Goal: Task Accomplishment & Management: Complete application form

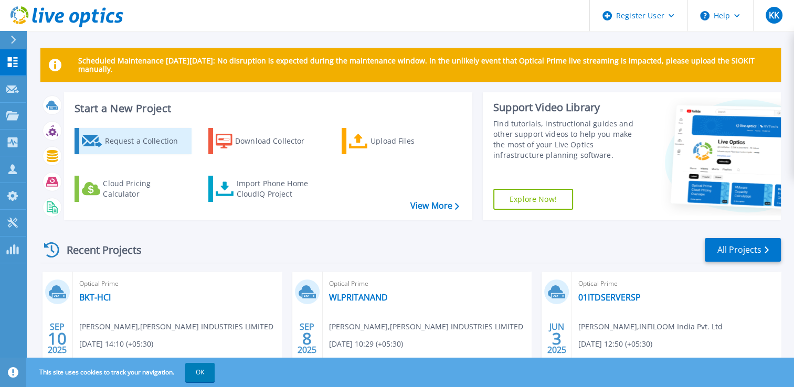
click at [108, 151] on div "Request a Collection" at bounding box center [146, 141] width 84 height 21
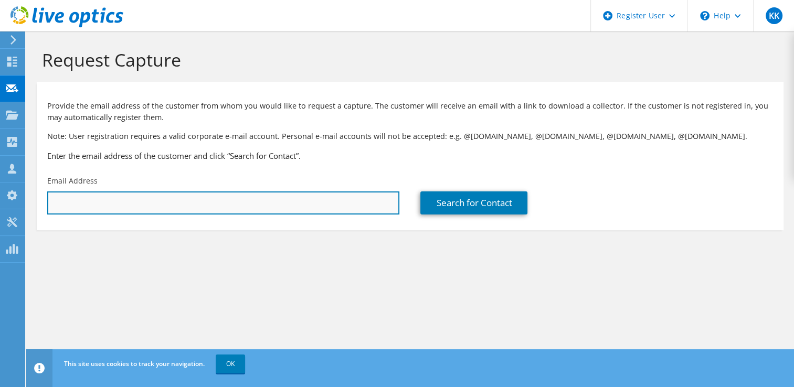
click at [174, 201] on input "text" at bounding box center [223, 203] width 352 height 23
paste input "amarmani.tripathi@skechers.com"
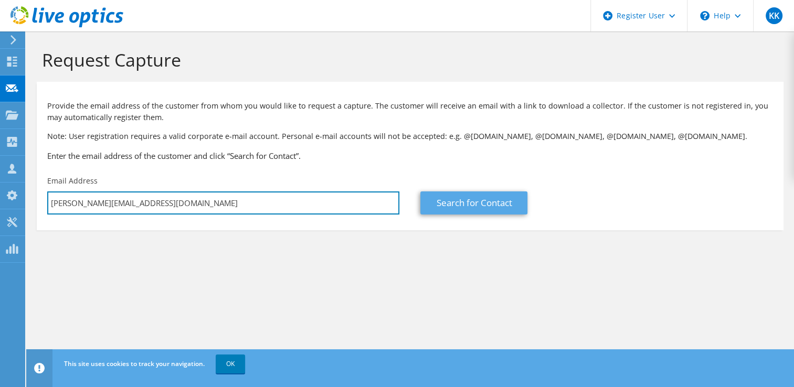
type input "amarmani.tripathi@skechers.com"
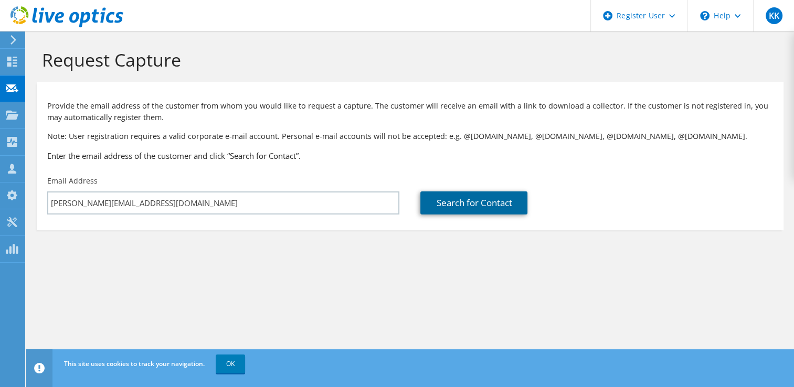
click at [499, 195] on link "Search for Contact" at bounding box center [473, 203] width 107 height 23
type input "SKECHERS RETAIL INDIA PRIVATE LIMITED"
type input "amarmani"
type input "tripathi"
type input "India"
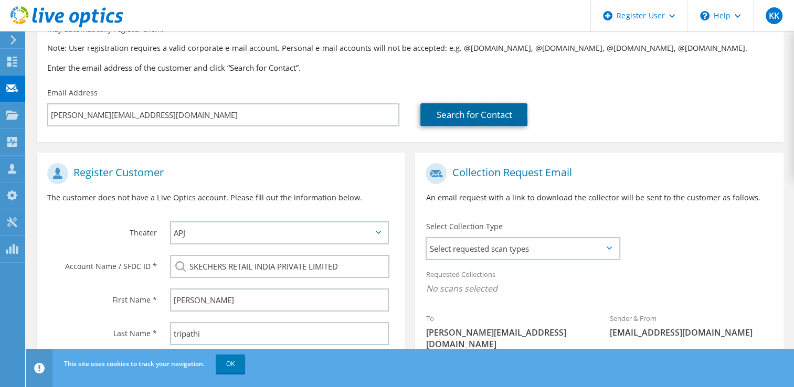
scroll to position [217, 0]
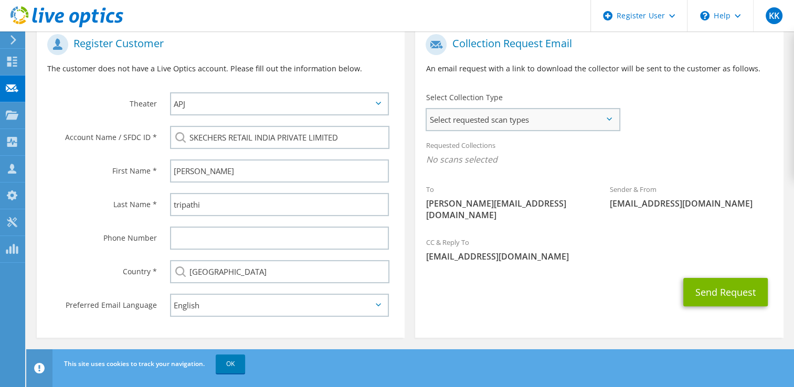
click at [478, 113] on span "Select requested scan types" at bounding box center [523, 119] width 192 height 21
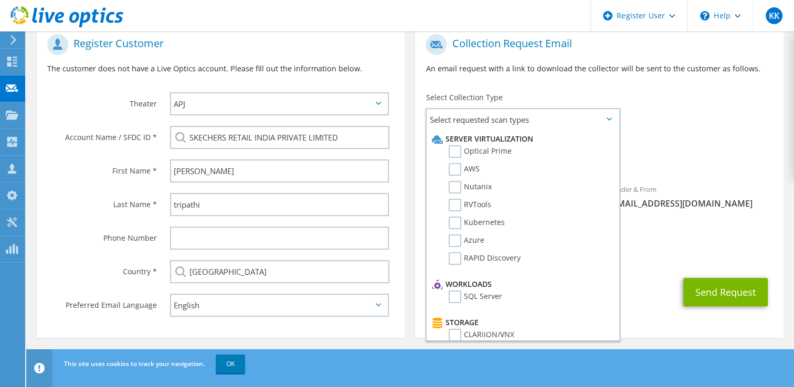
click at [651, 127] on div "To amarmani.tripathi@skechers.com Sender & From liveoptics@liveoptics.com" at bounding box center [599, 130] width 368 height 203
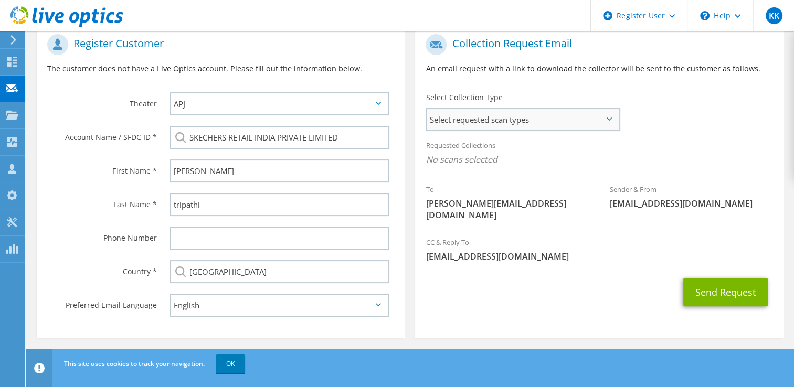
click at [520, 127] on span "Select requested scan types" at bounding box center [523, 119] width 192 height 21
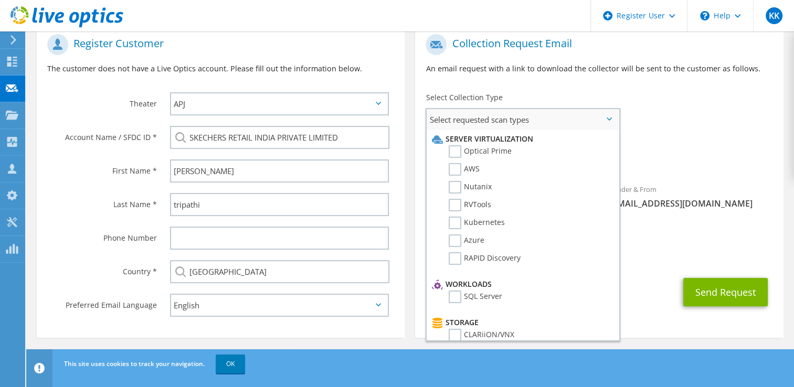
scroll to position [197, 0]
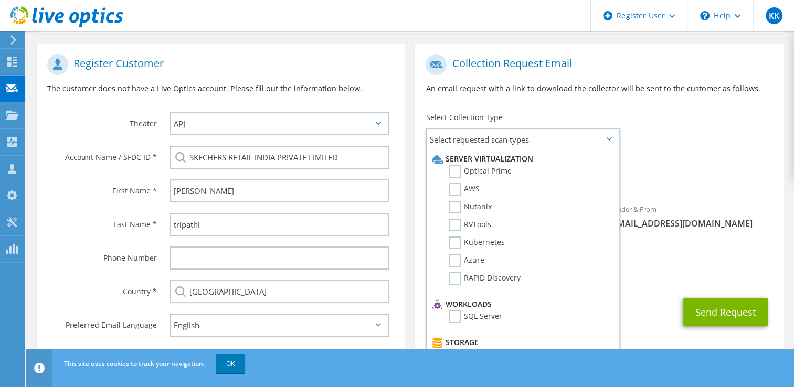
click at [645, 258] on div "CC & Reply To Khushi.Kawad@dell.com" at bounding box center [599, 269] width 368 height 36
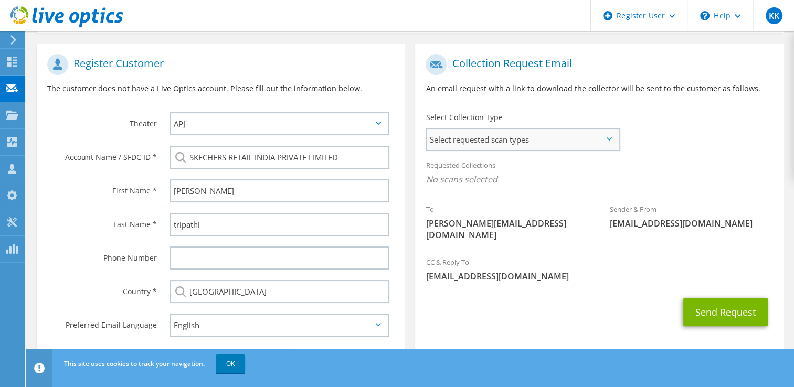
click at [520, 144] on span "Select requested scan types" at bounding box center [523, 139] width 192 height 21
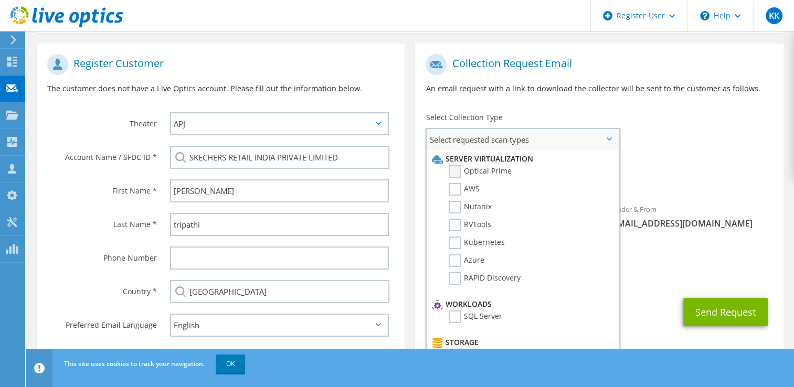
click at [485, 172] on label "Optical Prime" at bounding box center [480, 171] width 63 height 13
click at [0, 0] on input "Optical Prime" at bounding box center [0, 0] width 0 height 0
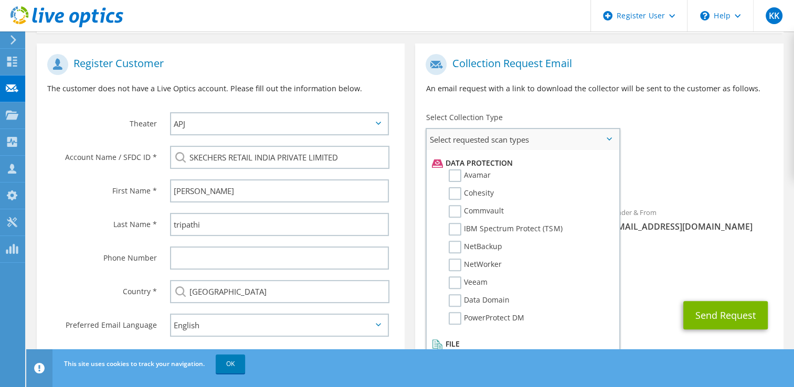
scroll to position [217, 0]
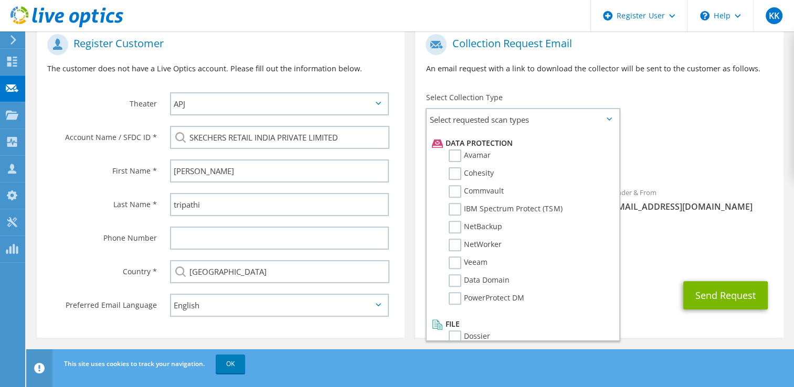
click at [678, 282] on div "Send Request" at bounding box center [599, 295] width 368 height 39
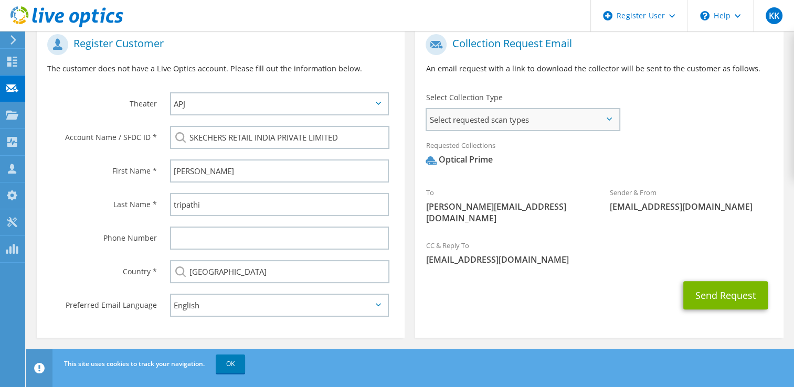
click at [541, 118] on span "Select requested scan types" at bounding box center [523, 119] width 192 height 21
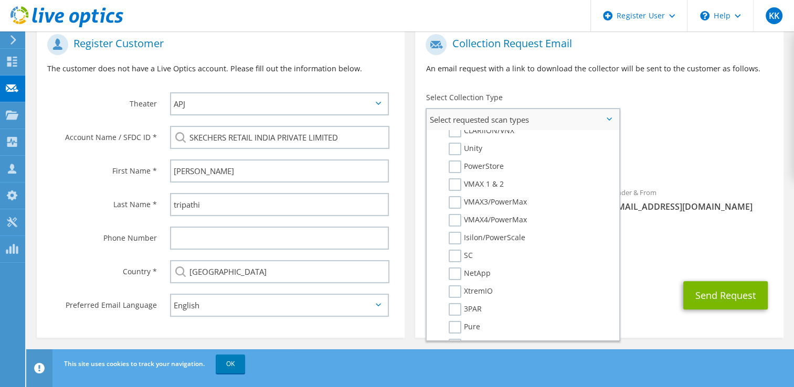
scroll to position [0, 0]
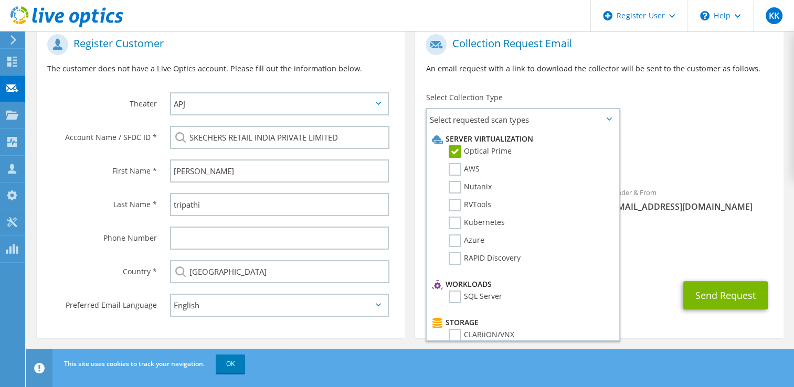
click at [646, 154] on span "Optical Prime" at bounding box center [598, 162] width 347 height 17
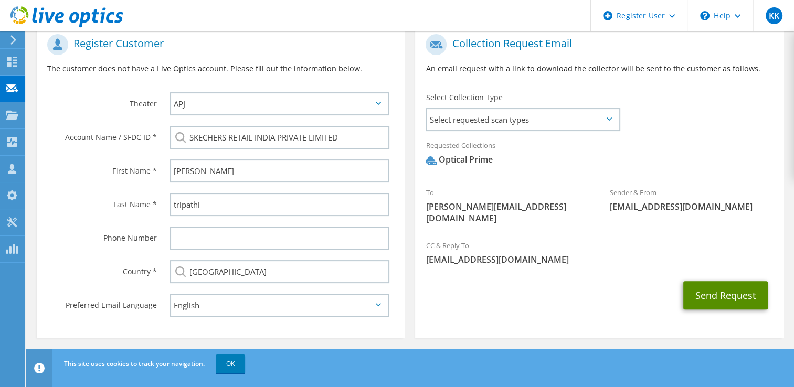
click at [703, 294] on button "Send Request" at bounding box center [725, 295] width 84 height 28
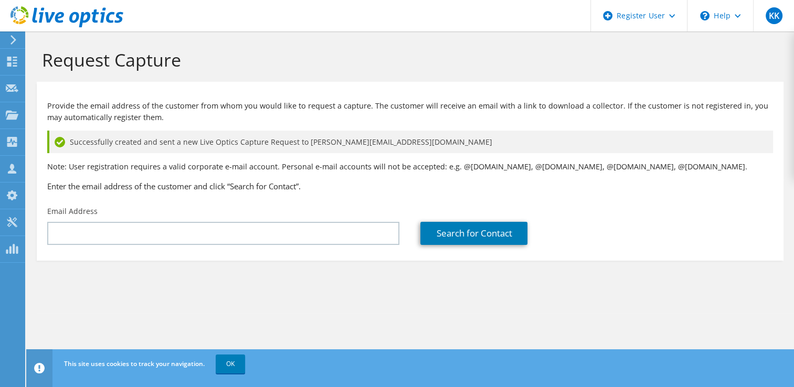
click at [592, 367] on div "This site uses cookies to track your navigation. OK" at bounding box center [429, 363] width 736 height 29
click at [545, 280] on section "Request Capture Provide the email address of the customer from whom you would l…" at bounding box center [410, 172] width 768 height 282
click at [295, 201] on div "Email Address" at bounding box center [223, 225] width 373 height 49
click at [231, 365] on link "OK" at bounding box center [230, 364] width 29 height 19
